Goal: Information Seeking & Learning: Check status

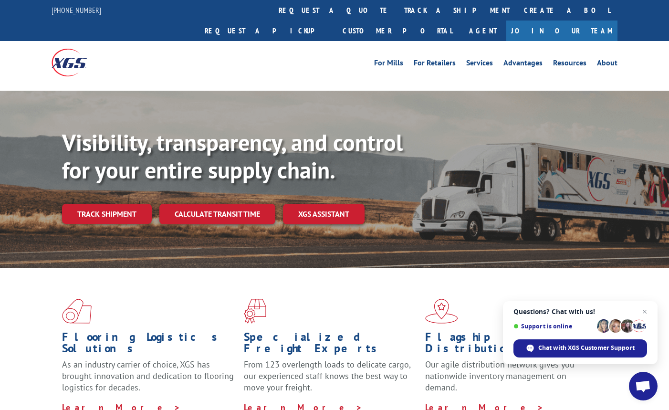
click at [134, 204] on link "Track shipment" at bounding box center [107, 214] width 90 height 20
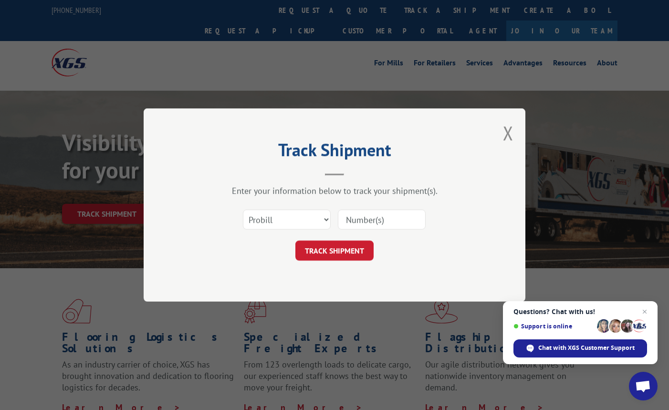
drag, startPoint x: 403, startPoint y: 216, endPoint x: 382, endPoint y: 228, distance: 24.6
click at [403, 216] on input at bounding box center [382, 219] width 88 height 20
paste input "17009390"
type input "17009390"
click at [362, 249] on button "TRACK SHIPMENT" at bounding box center [334, 250] width 78 height 20
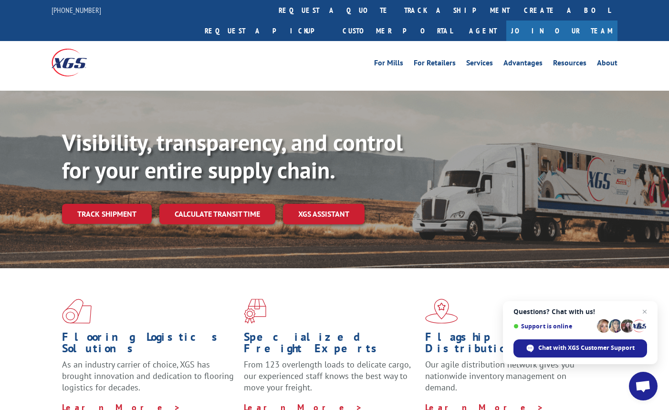
click at [117, 204] on link "Track shipment" at bounding box center [107, 214] width 90 height 20
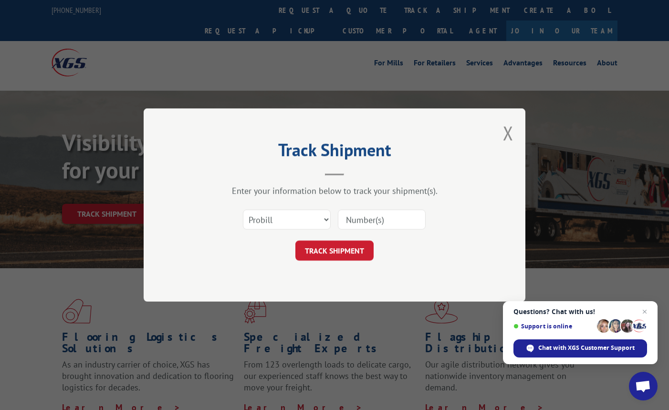
click at [368, 223] on input at bounding box center [382, 219] width 88 height 20
click at [384, 217] on input at bounding box center [382, 219] width 88 height 20
paste input "17009390"
type input "17009390"
click at [346, 247] on button "TRACK SHIPMENT" at bounding box center [334, 250] width 78 height 20
